Goal: Transaction & Acquisition: Book appointment/travel/reservation

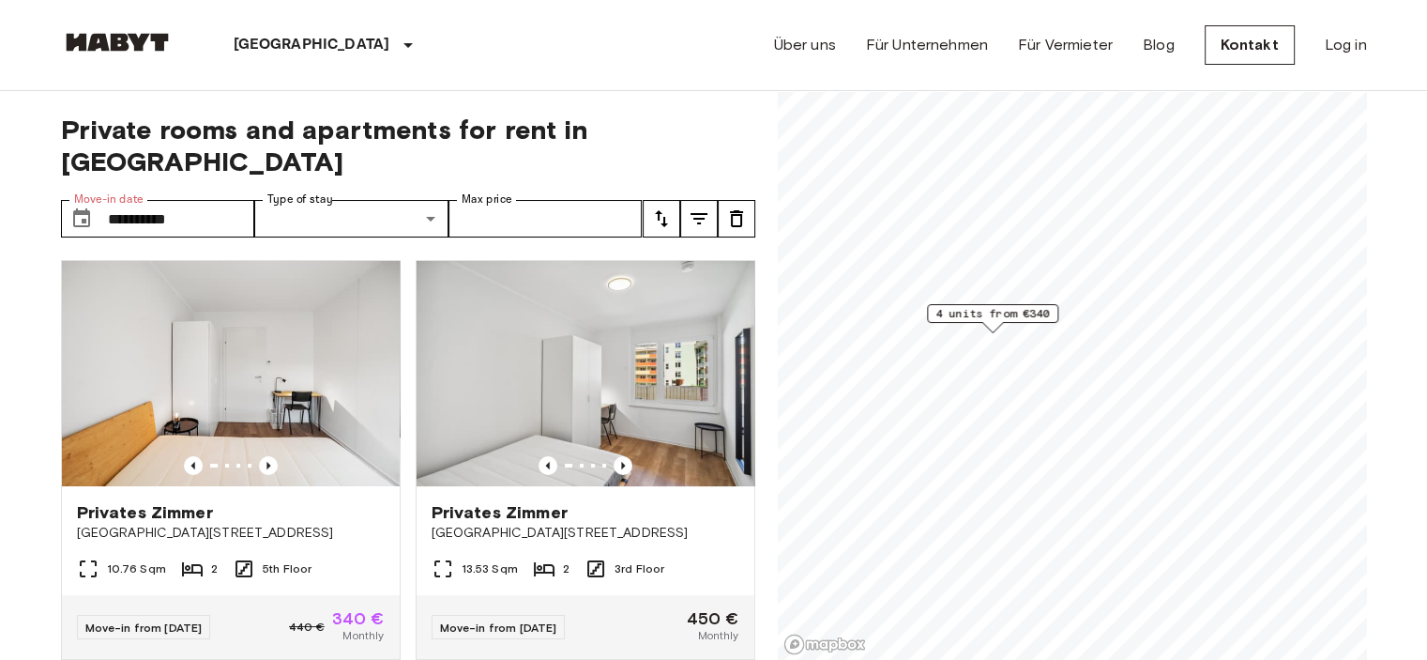
click at [920, 11] on div "Über uns Für Unternehmen Für Vermieter Blog Kontakt Log in" at bounding box center [1070, 45] width 593 height 90
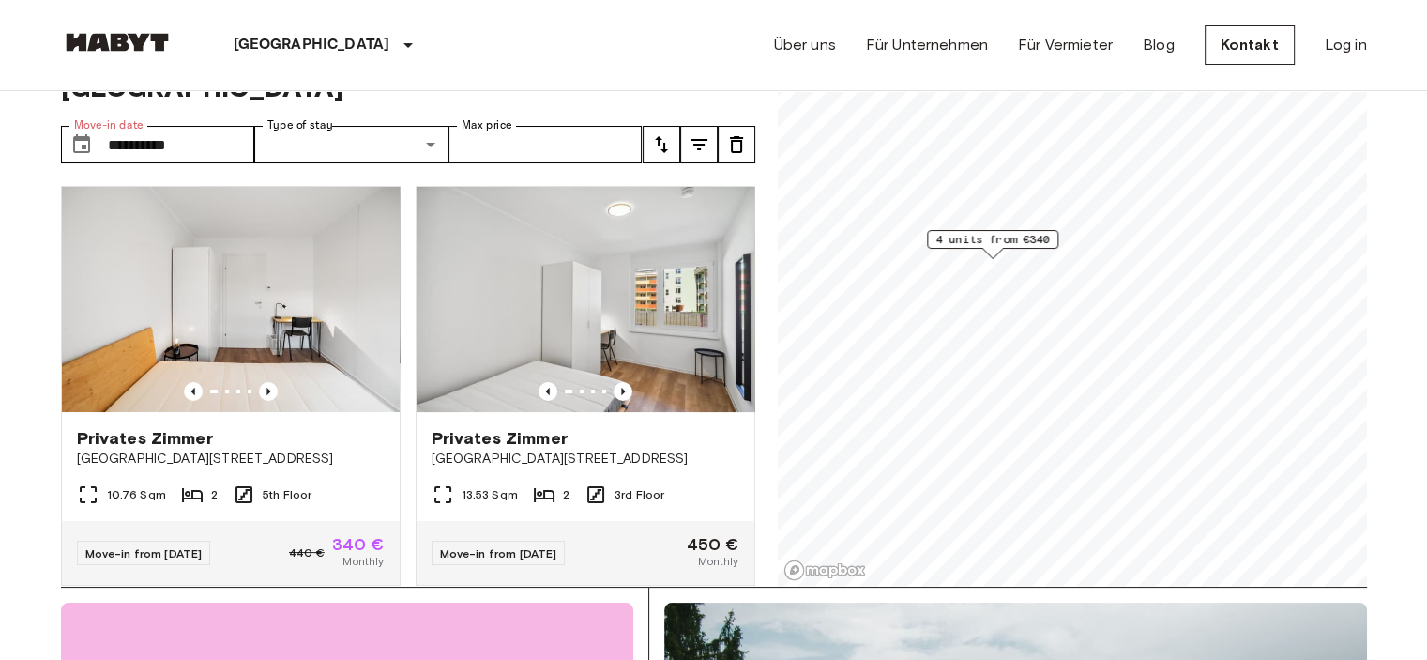
scroll to position [75, 0]
click at [1190, 51] on div "Über uns Für Unternehmen Für Vermieter Blog Kontakt Log in" at bounding box center [1070, 45] width 593 height 90
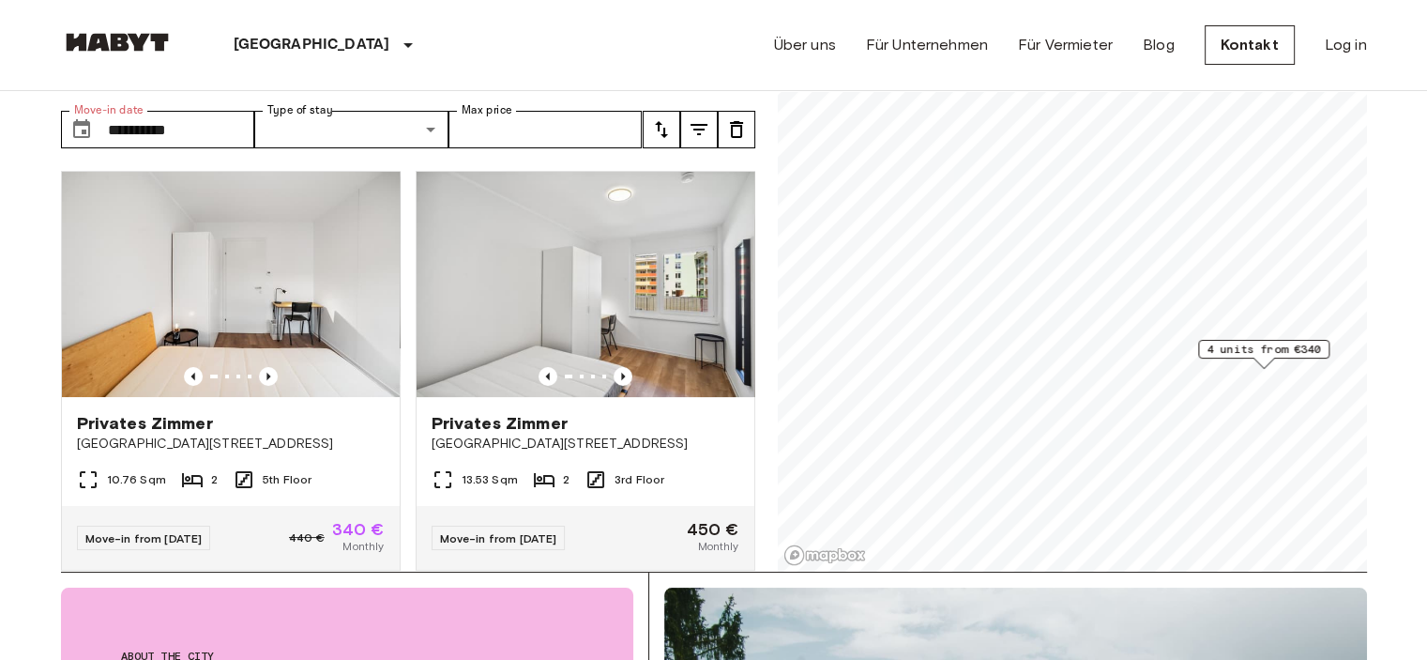
scroll to position [90, 0]
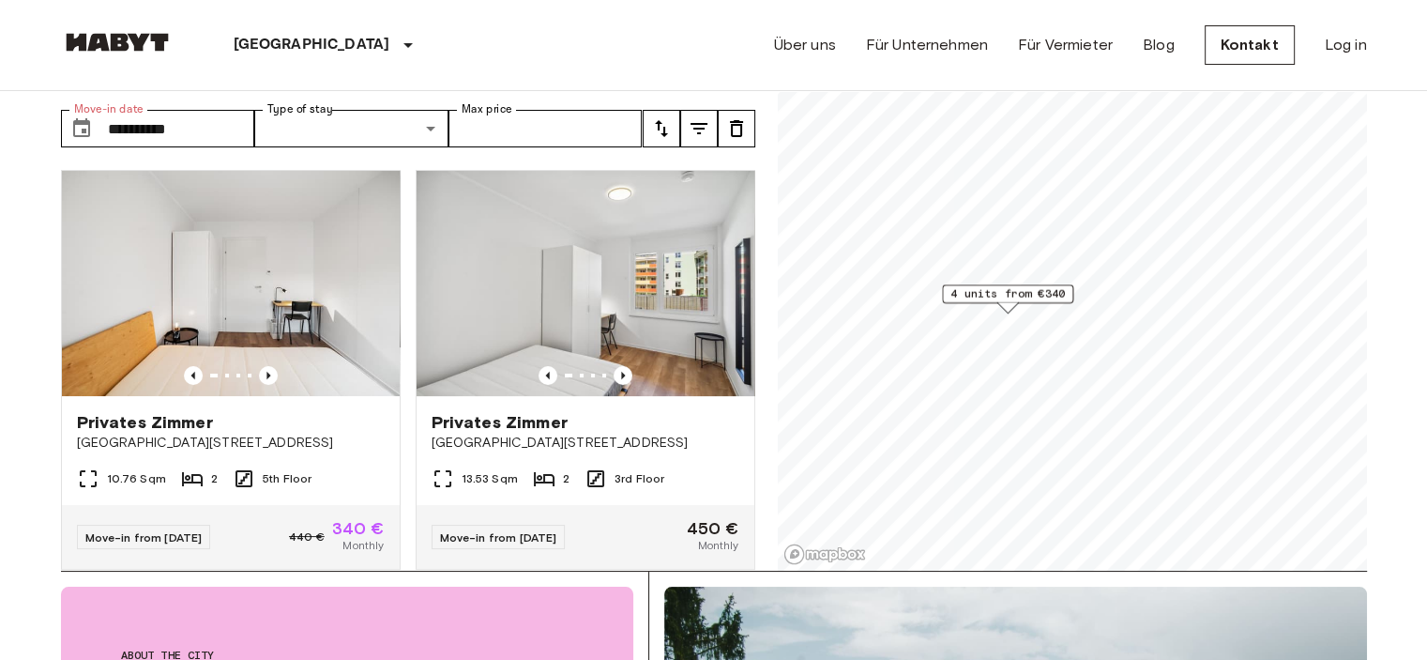
drag, startPoint x: 933, startPoint y: 315, endPoint x: 1010, endPoint y: 291, distance: 80.7
click at [1010, 291] on span "4 units from €340" at bounding box center [1008, 293] width 114 height 17
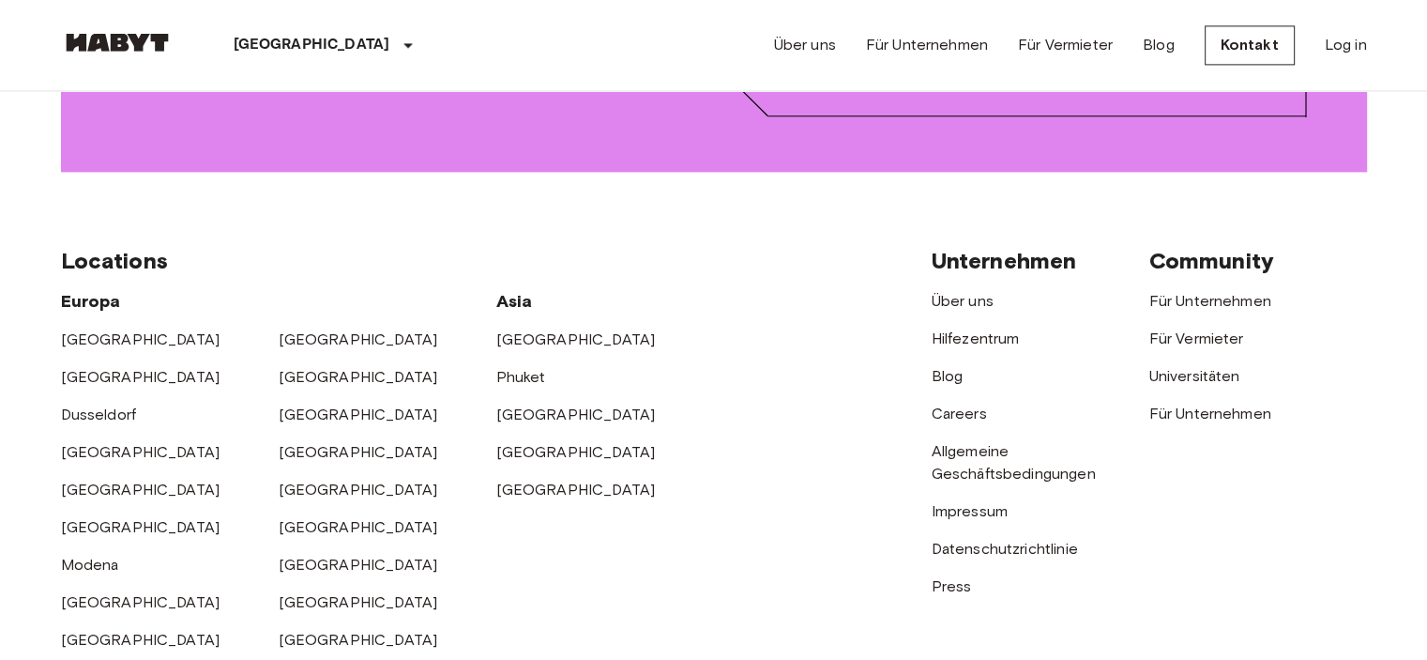
scroll to position [2740, 0]
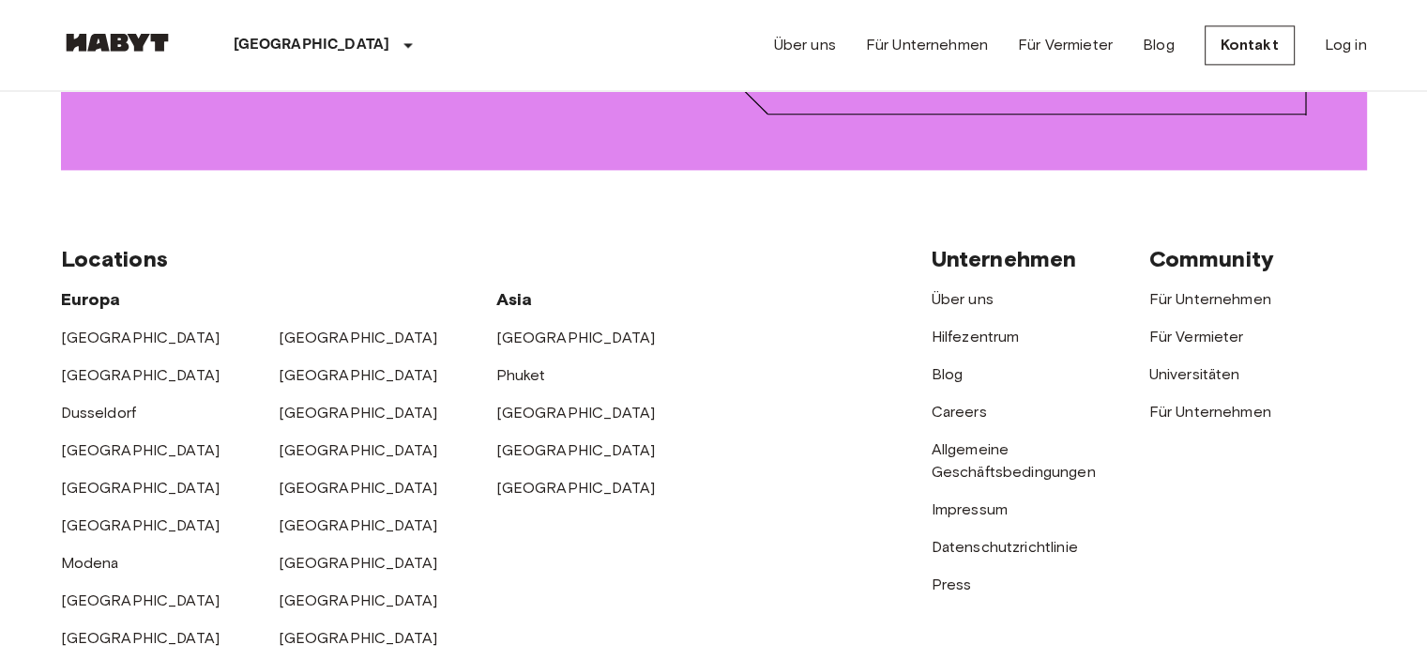
drag, startPoint x: 1337, startPoint y: 1, endPoint x: 897, endPoint y: 605, distance: 747.7
click at [897, 605] on div "Locations [GEOGRAPHIC_DATA] [GEOGRAPHIC_DATA] [GEOGRAPHIC_DATA] [GEOGRAPHIC_DAT…" at bounding box center [714, 466] width 1306 height 592
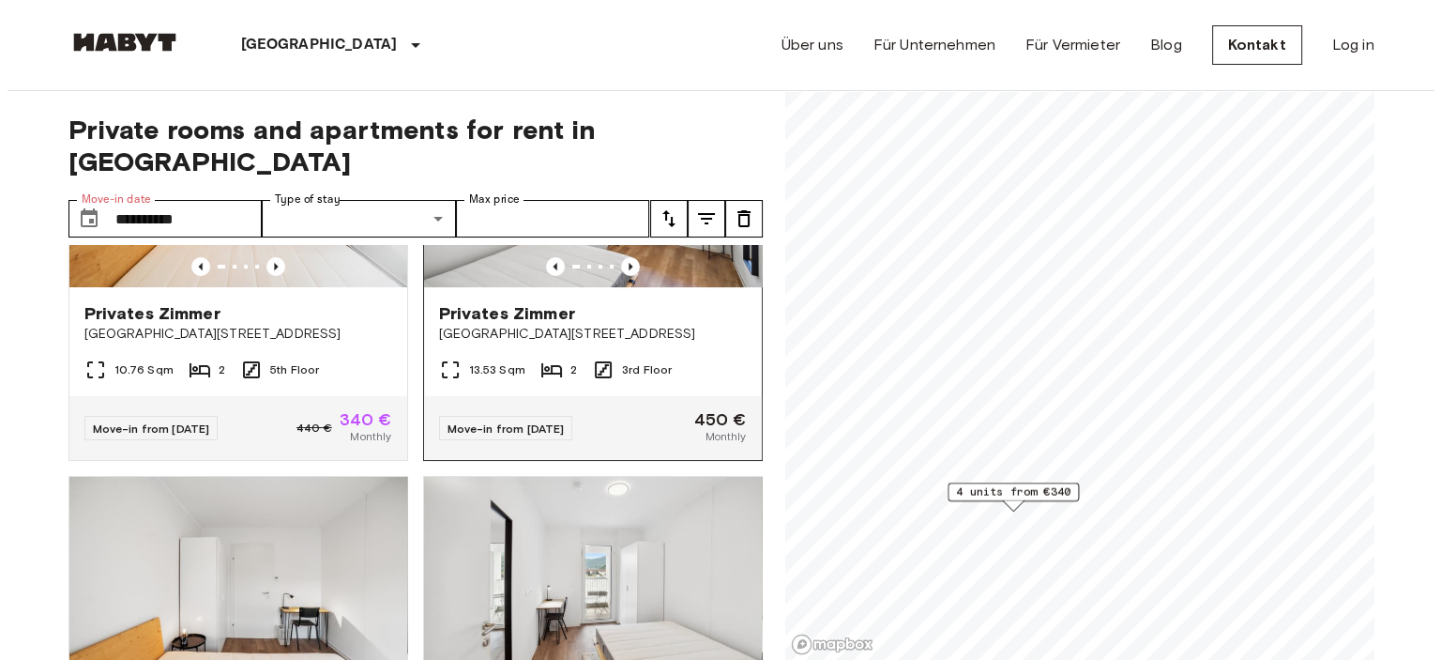
scroll to position [212, 0]
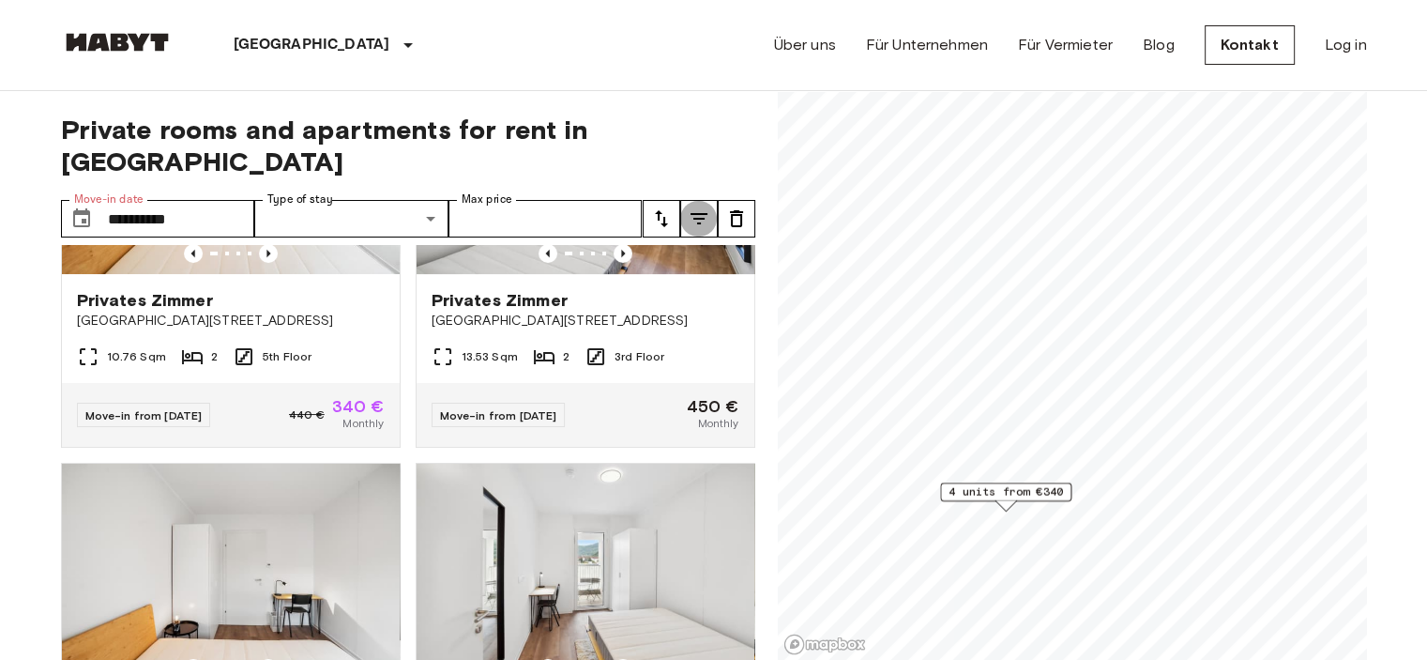
click at [702, 207] on icon "tune" at bounding box center [699, 218] width 23 height 23
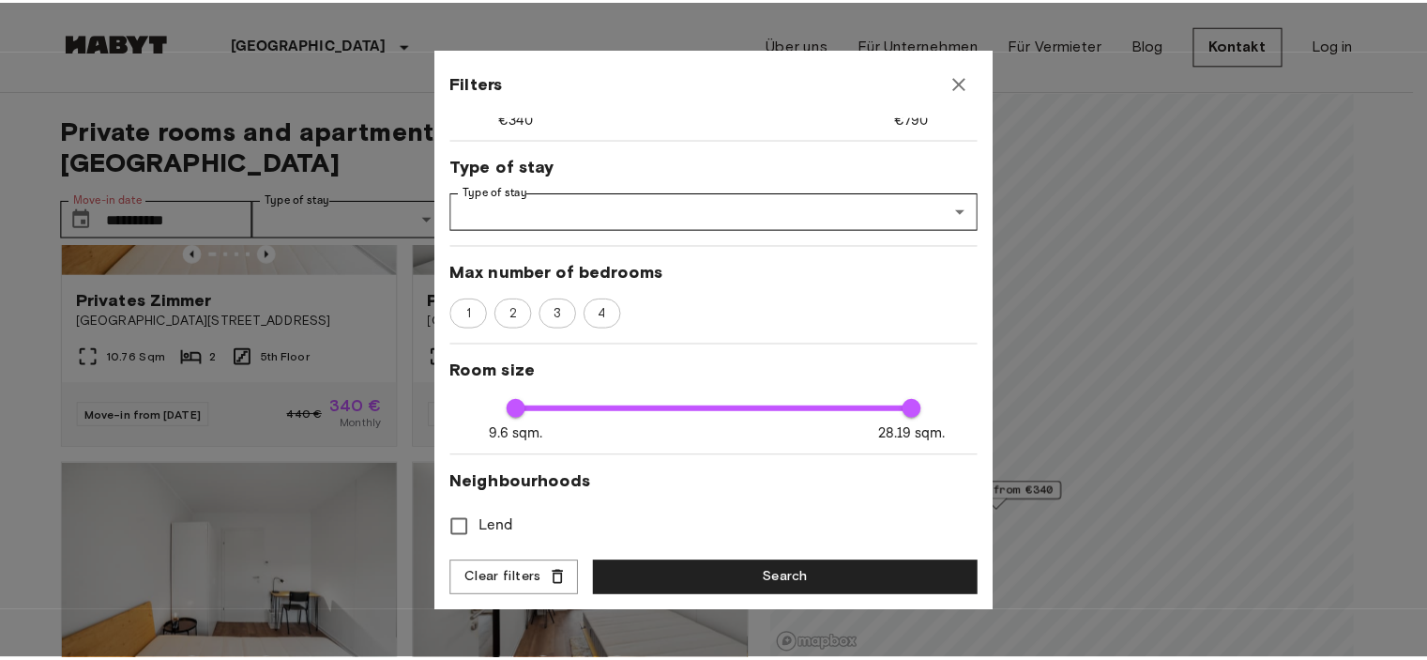
scroll to position [0, 0]
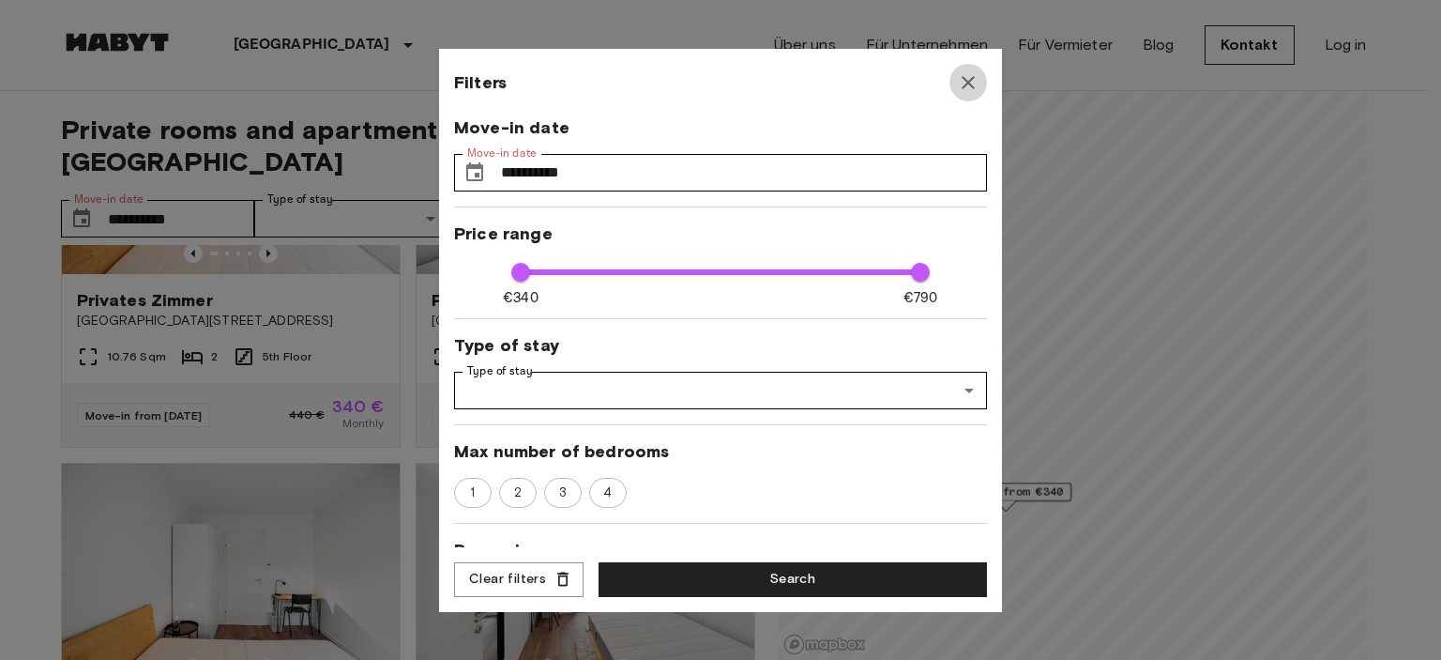
click at [968, 82] on icon "button" at bounding box center [968, 82] width 13 height 13
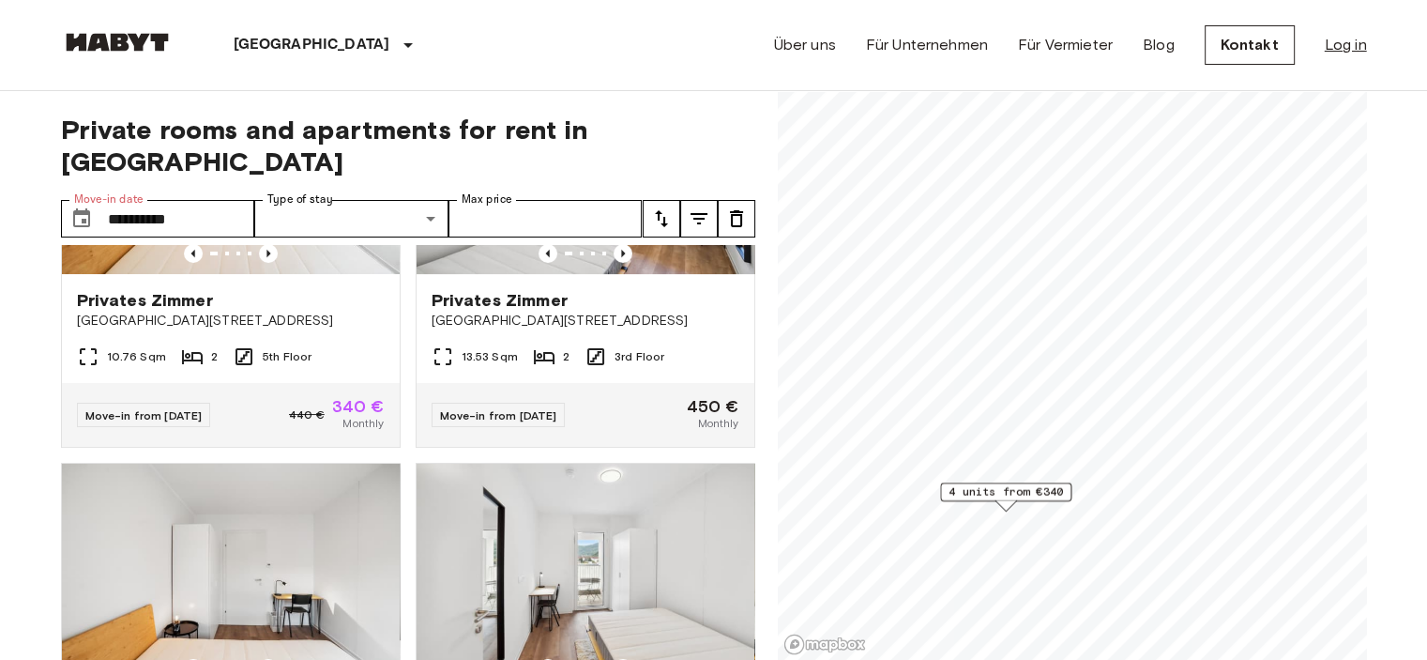
click at [1348, 50] on link "Log in" at bounding box center [1346, 45] width 42 height 23
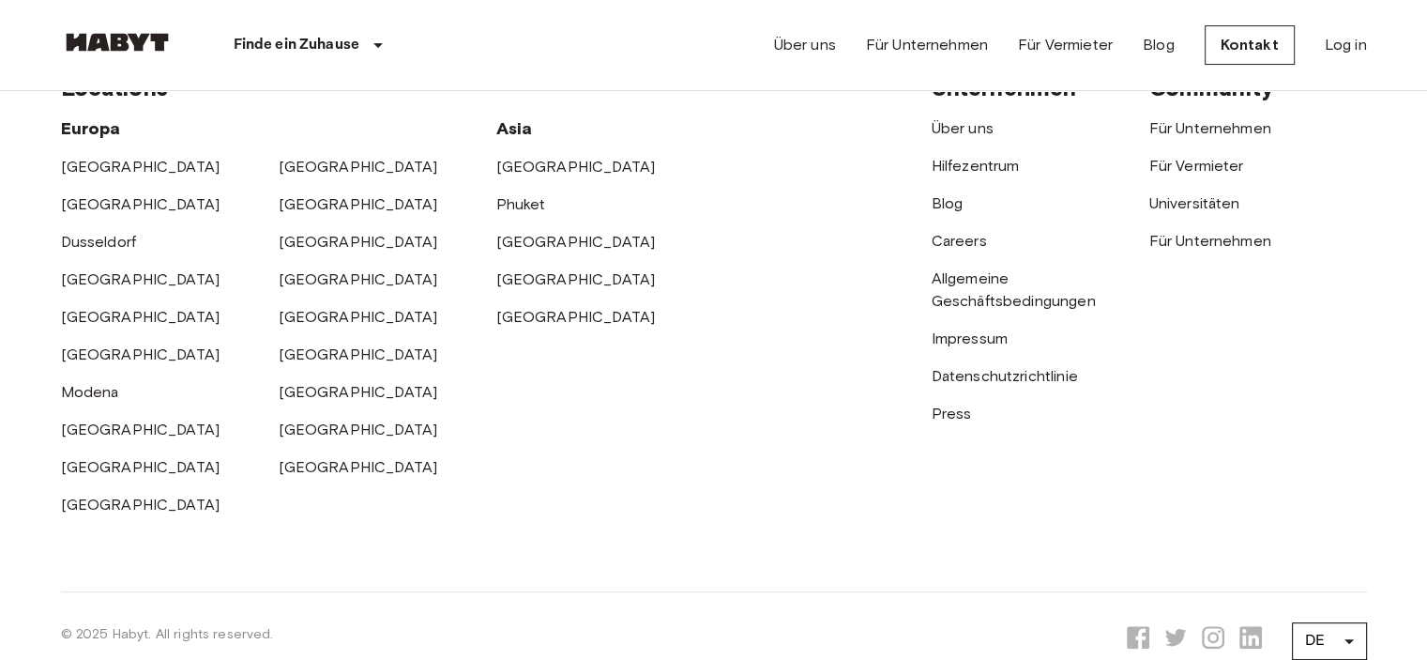
scroll to position [674, 0]
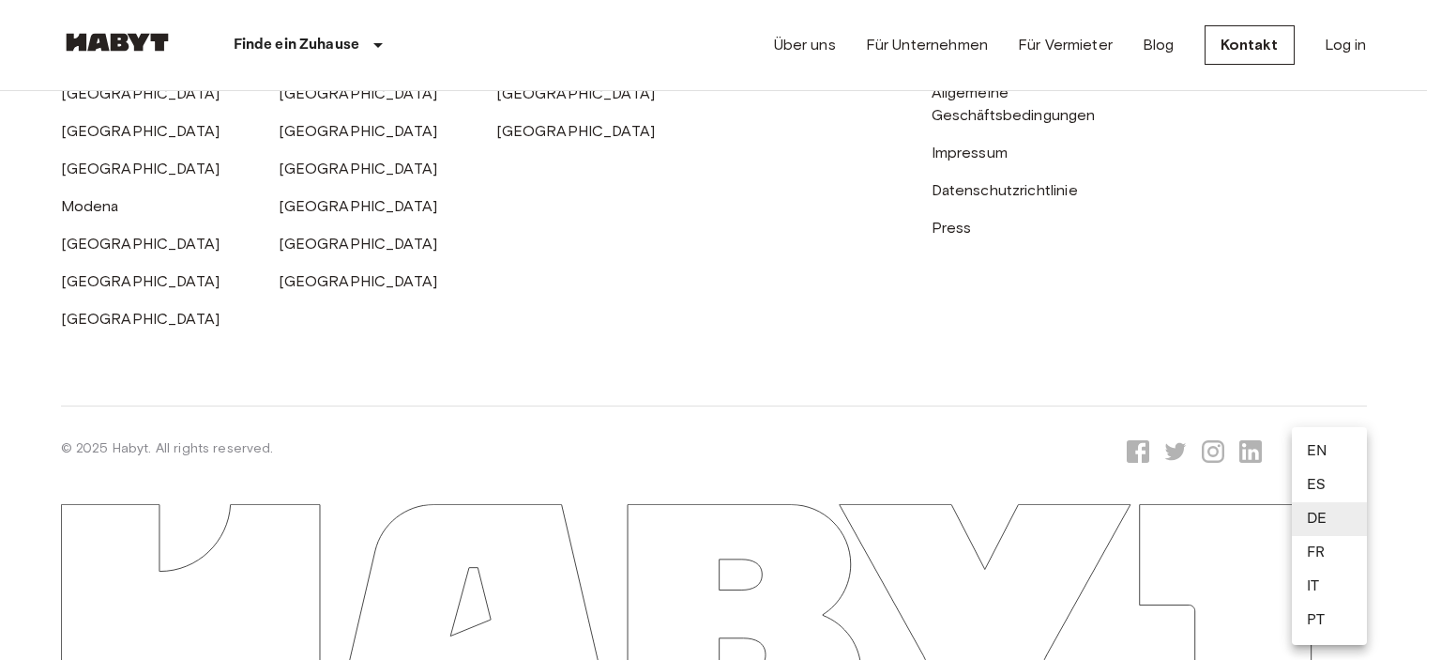
click at [1326, 450] on li "EN" at bounding box center [1329, 452] width 75 height 34
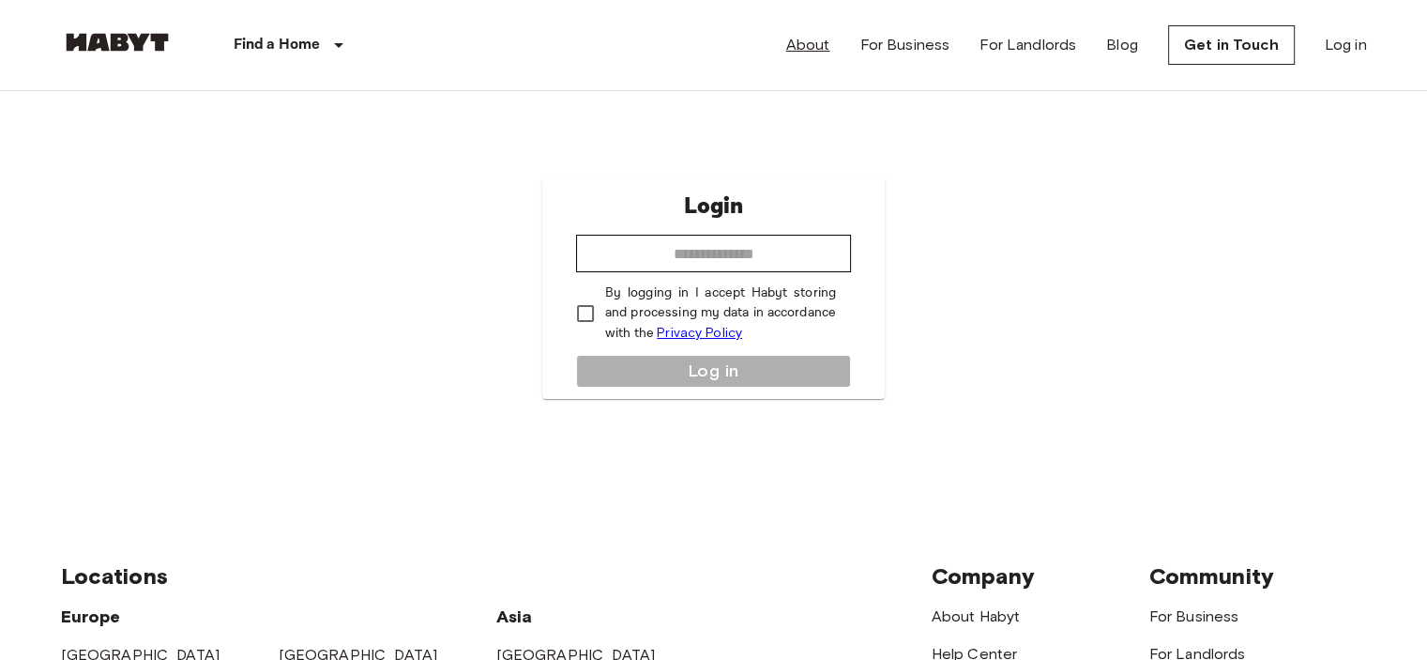
click at [818, 46] on link "About" at bounding box center [808, 45] width 44 height 23
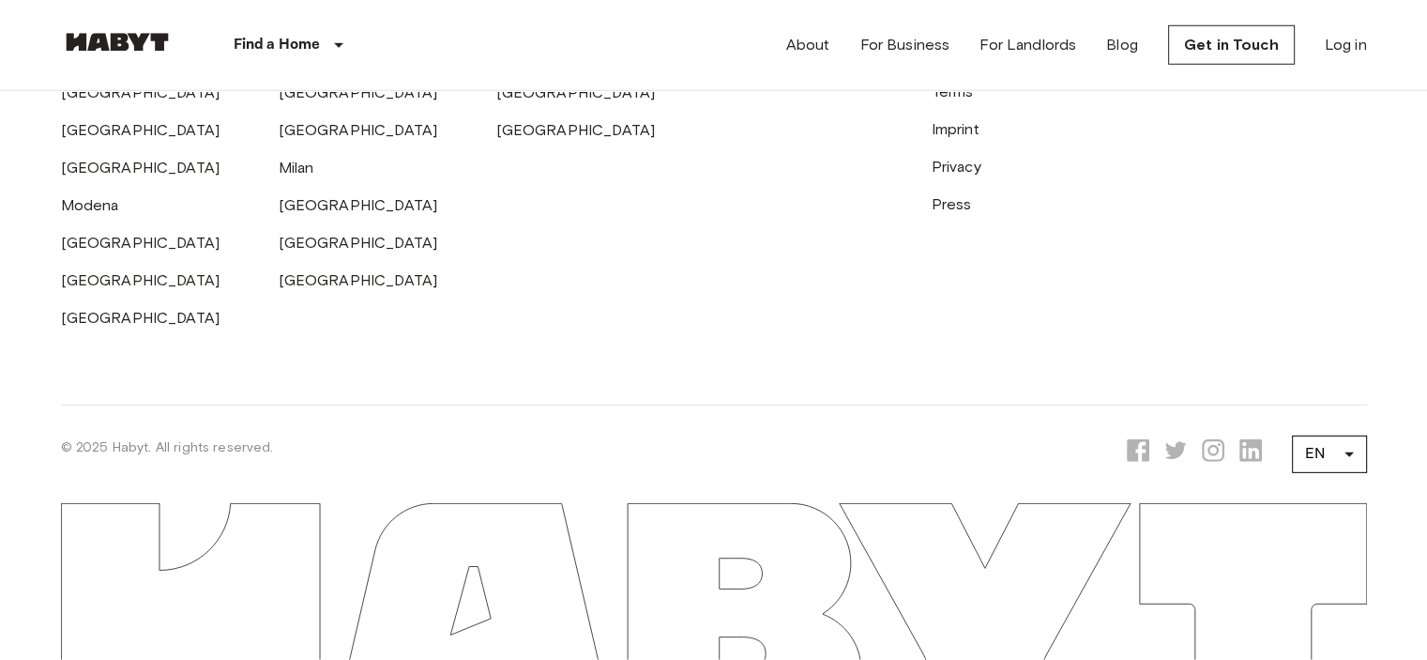
scroll to position [5736, 0]
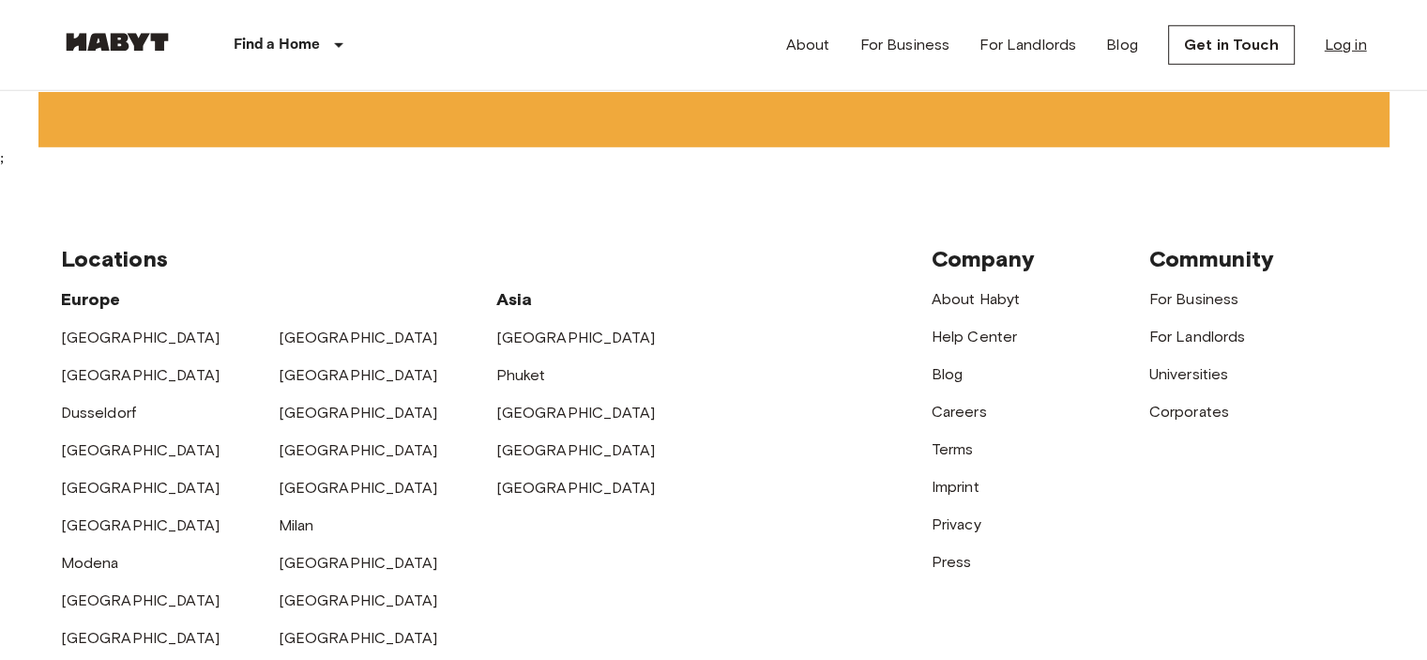
click at [1343, 52] on link "Log in" at bounding box center [1346, 45] width 42 height 23
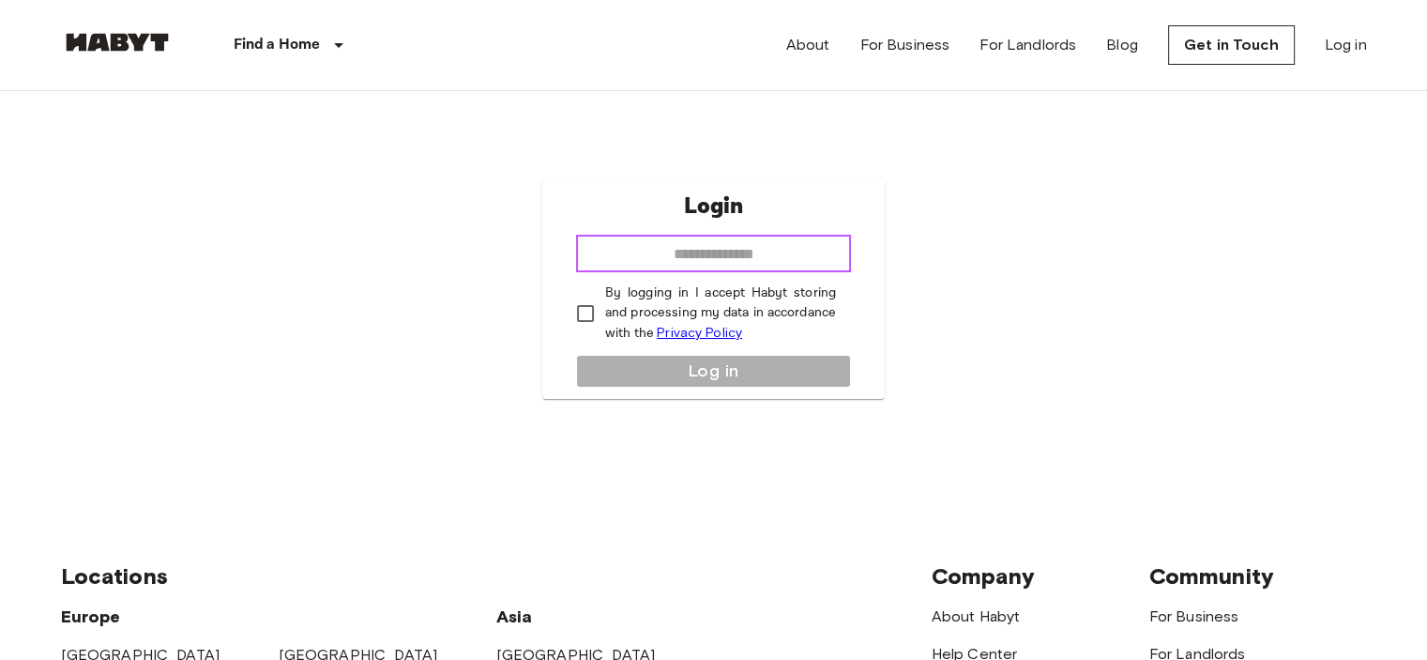
click at [719, 252] on input "email" at bounding box center [713, 254] width 275 height 38
type input "**********"
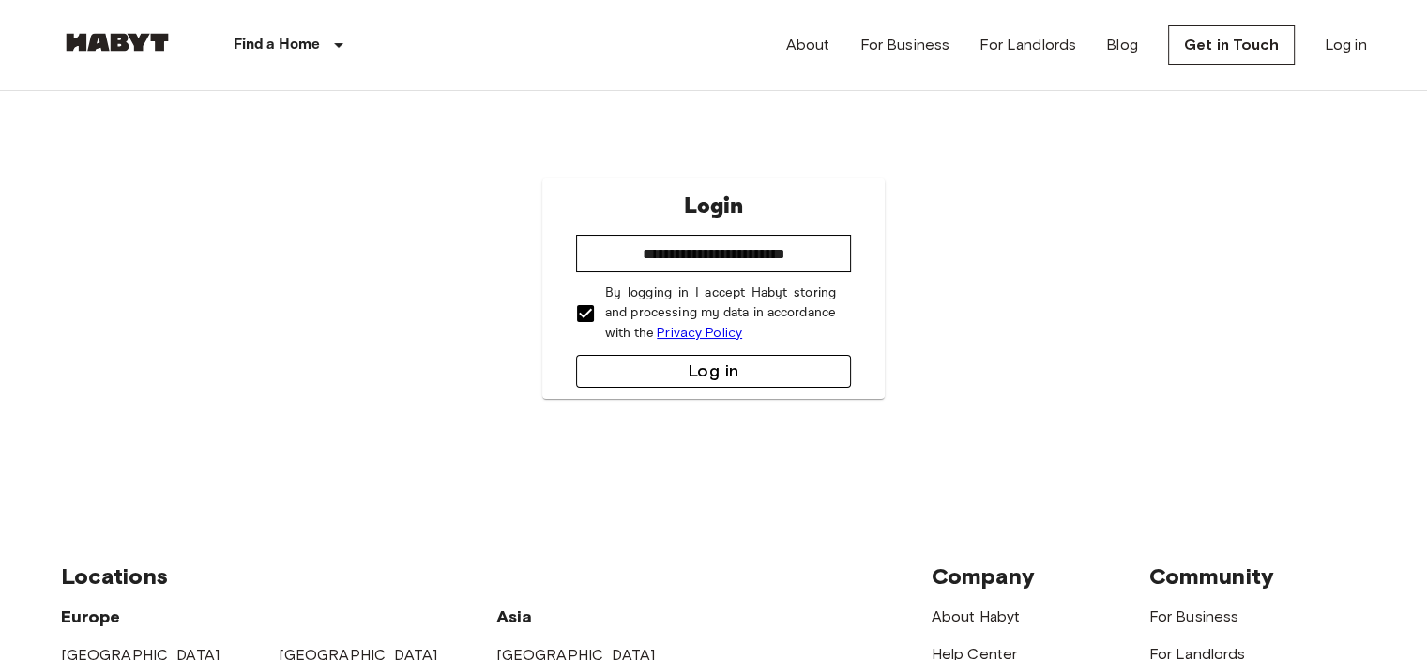
click at [703, 371] on button "Log in" at bounding box center [713, 371] width 275 height 33
